Goal: Task Accomplishment & Management: Complete application form

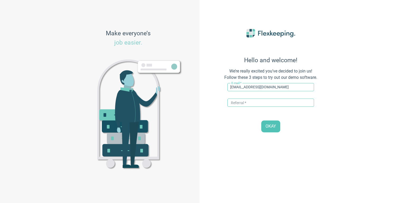
type input "[EMAIL_ADDRESS][DOMAIN_NAME]"
click at [244, 107] on input "text" at bounding box center [271, 103] width 87 height 8
type input "DIGITALMAGIC"
click at [274, 126] on span "OKAY" at bounding box center [271, 127] width 11 height 6
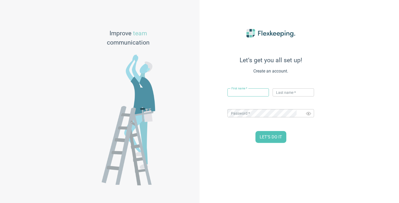
click at [254, 93] on input "text" at bounding box center [248, 92] width 41 height 8
type input "123"
click at [268, 134] on span "LET’S DO IT" at bounding box center [271, 137] width 22 height 6
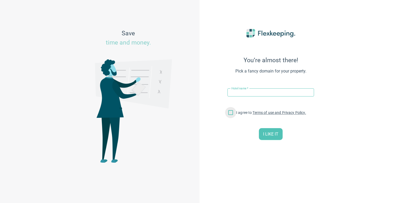
click at [232, 112] on input "I agree to Terms of use and Privacy Policy." at bounding box center [230, 113] width 11 height 11
checkbox input "true"
click at [246, 93] on input "text" at bounding box center [271, 92] width 87 height 8
type input "123"
click at [267, 144] on div "You’re almost there! Pick a fancy domain for your property. Hotel name   * 123 …" at bounding box center [271, 102] width 116 height 172
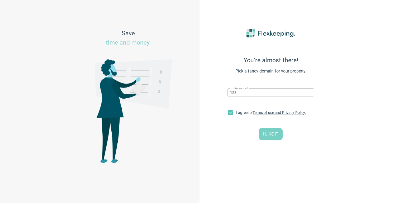
click at [268, 139] on button "I LIKE IT" at bounding box center [271, 134] width 24 height 12
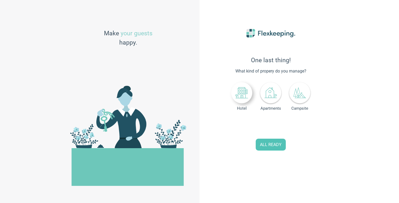
click at [236, 88] on icon at bounding box center [242, 93] width 13 height 13
click at [291, 120] on input "0" at bounding box center [281, 125] width 23 height 11
click at [291, 122] on span "Increase Value" at bounding box center [289, 123] width 7 height 7
type input "2"
click at [291, 122] on span "Increase Value" at bounding box center [289, 123] width 7 height 7
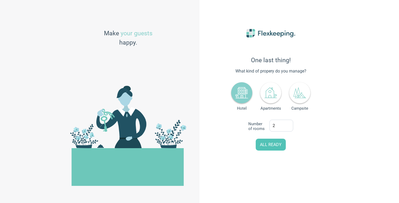
click at [265, 152] on div "One last thing! What kind of propery do you manage? Hotel Apartments Campsite N…" at bounding box center [271, 102] width 116 height 172
click at [267, 147] on span "ALL READY" at bounding box center [271, 145] width 22 height 6
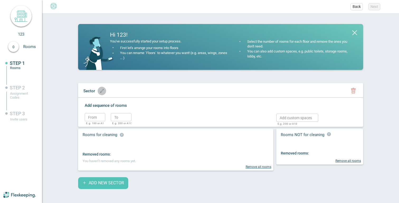
click at [99, 90] on span "button" at bounding box center [102, 91] width 6 height 4
click at [117, 93] on input "text" at bounding box center [103, 91] width 44 height 8
type input "Sprat 1"
click at [141, 90] on circle "button" at bounding box center [145, 92] width 8 height 8
click at [95, 115] on input "text" at bounding box center [95, 117] width 21 height 8
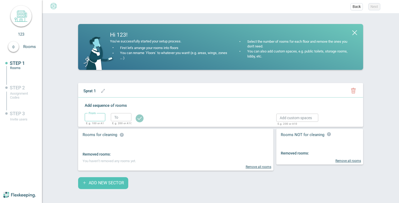
type input "100"
click at [112, 117] on input "text" at bounding box center [121, 117] width 21 height 8
type input "110"
click at [138, 119] on icon "button" at bounding box center [140, 118] width 4 height 3
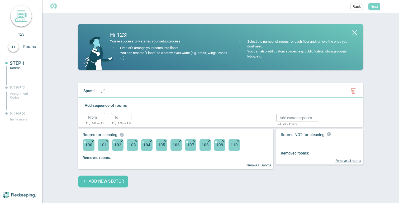
click at [374, 4] on button "Next" at bounding box center [375, 6] width 12 height 7
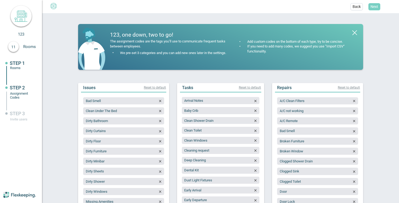
click at [373, 3] on button "Next" at bounding box center [375, 6] width 12 height 7
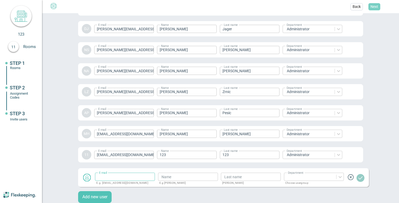
click at [374, 5] on span "Next" at bounding box center [375, 6] width 8 height 5
